Goal: Entertainment & Leisure: Consume media (video, audio)

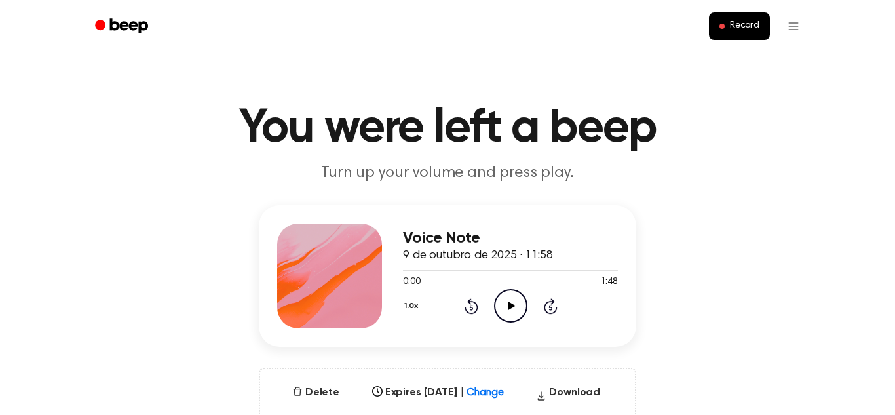
click at [506, 297] on icon "Play Audio" at bounding box center [510, 305] width 33 height 33
click at [506, 297] on icon "Pause Audio" at bounding box center [510, 305] width 33 height 33
click at [513, 301] on icon "Play Audio" at bounding box center [510, 305] width 33 height 33
